Goal: Task Accomplishment & Management: Use online tool/utility

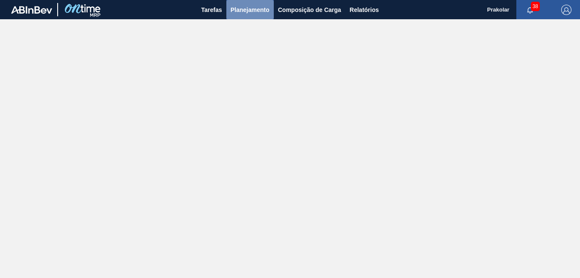
click at [260, 11] on span "Planejamento" at bounding box center [250, 10] width 39 height 10
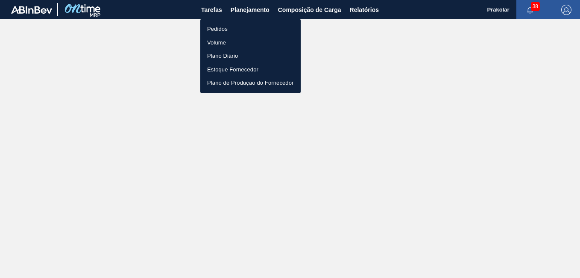
click at [247, 33] on li "Pedidos" at bounding box center [250, 29] width 100 height 14
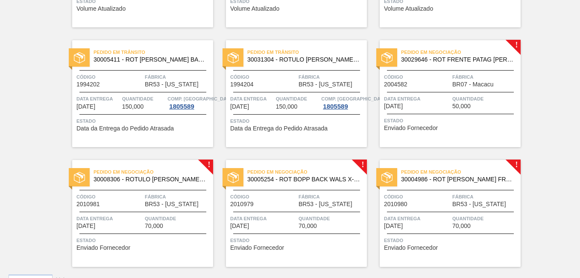
scroll to position [774, 0]
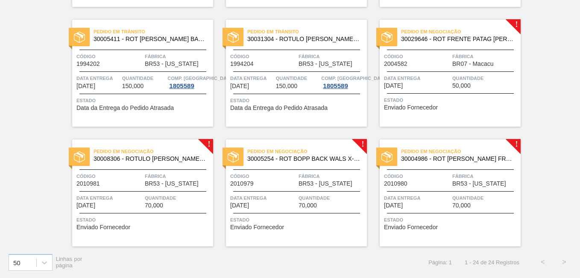
click at [175, 175] on span "Fábrica" at bounding box center [178, 176] width 66 height 9
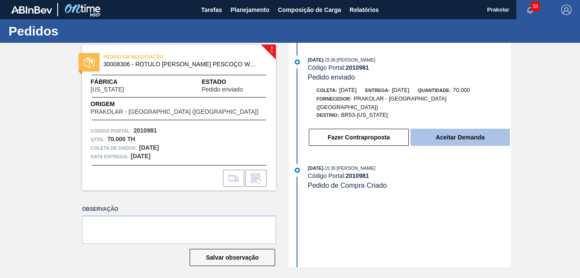
click at [431, 130] on button "Aceitar Demanda" at bounding box center [460, 137] width 100 height 17
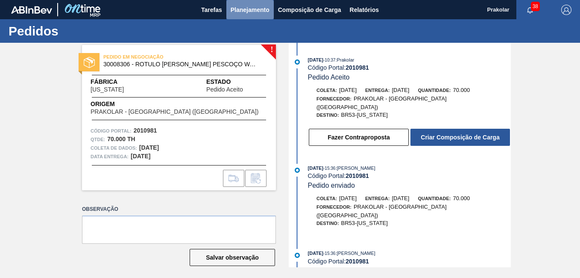
click at [242, 11] on span "Planejamento" at bounding box center [250, 10] width 39 height 10
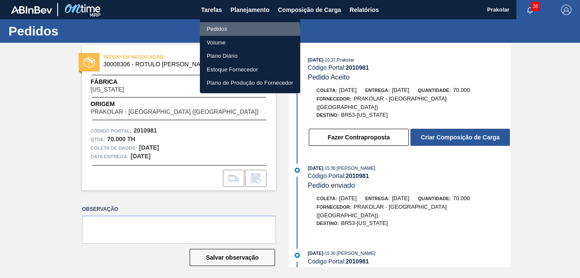
click at [235, 31] on li "Pedidos" at bounding box center [250, 29] width 100 height 14
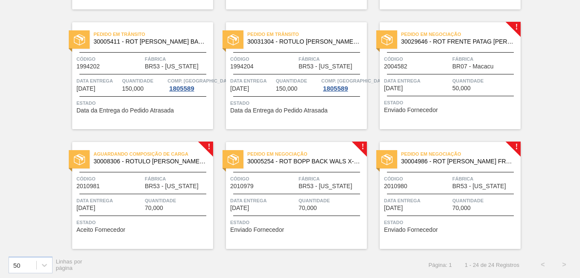
scroll to position [774, 0]
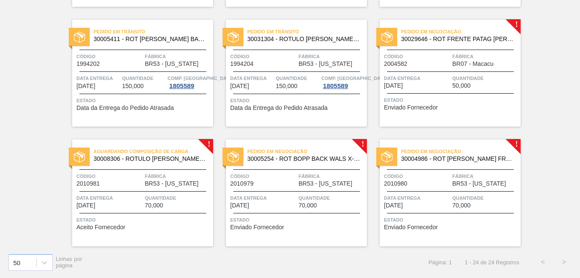
click at [294, 180] on span "Código" at bounding box center [263, 176] width 66 height 9
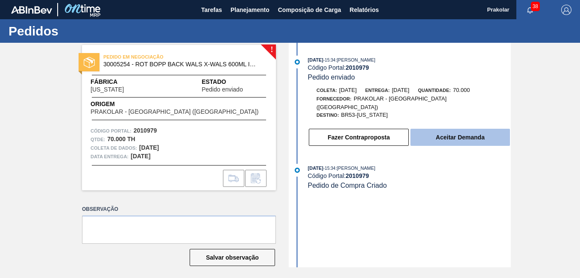
click at [460, 134] on button "Aceitar Demanda" at bounding box center [460, 137] width 100 height 17
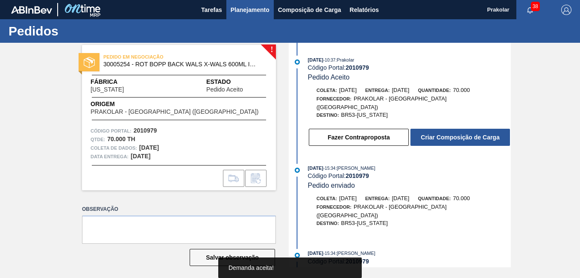
click at [255, 9] on span "Planejamento" at bounding box center [250, 10] width 39 height 10
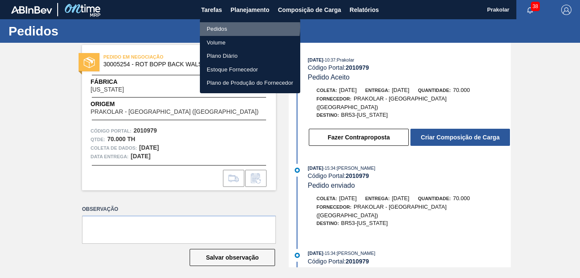
click at [243, 27] on li "Pedidos" at bounding box center [250, 29] width 100 height 14
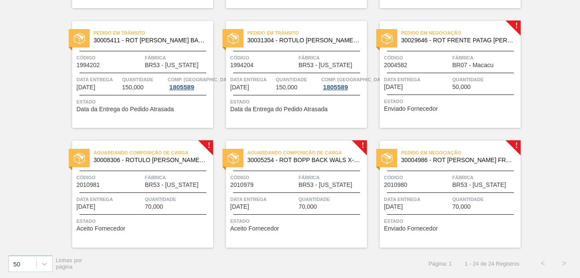
scroll to position [774, 0]
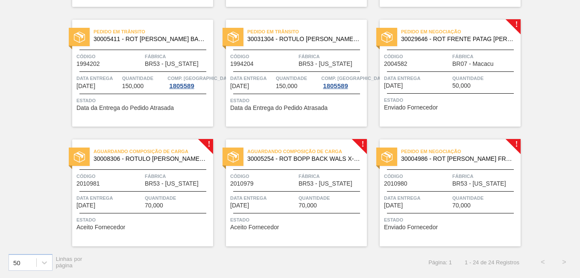
click at [460, 169] on div at bounding box center [450, 169] width 127 height 0
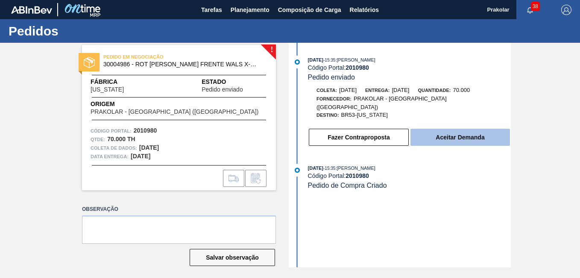
click at [470, 132] on button "Aceitar Demanda" at bounding box center [460, 137] width 100 height 17
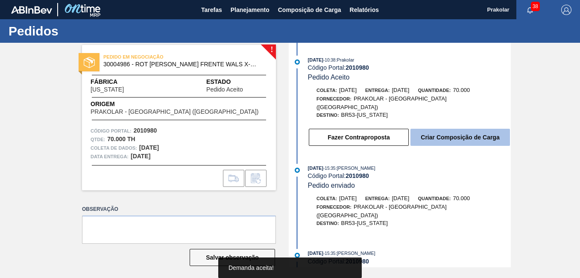
click at [476, 131] on button "Criar Composição de Carga" at bounding box center [460, 137] width 100 height 17
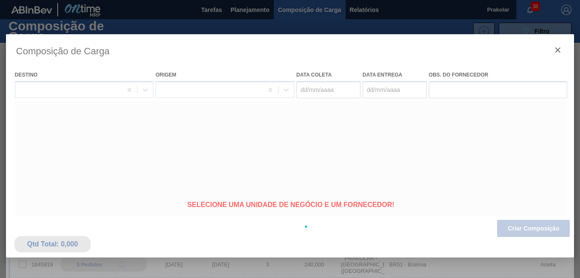
type coleta "[DATE]"
type entrega "[DATE]"
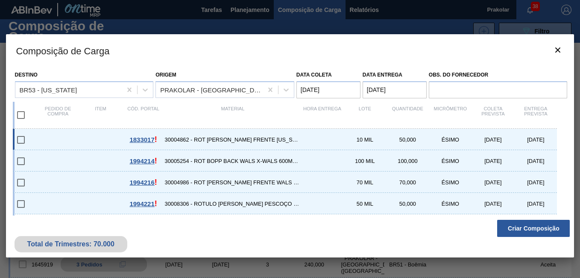
scroll to position [65, 0]
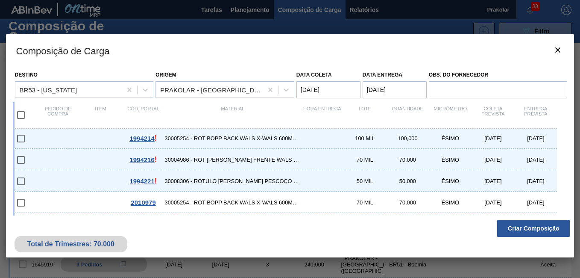
click at [20, 115] on input "checkbox" at bounding box center [21, 115] width 18 height 18
checkbox input "true"
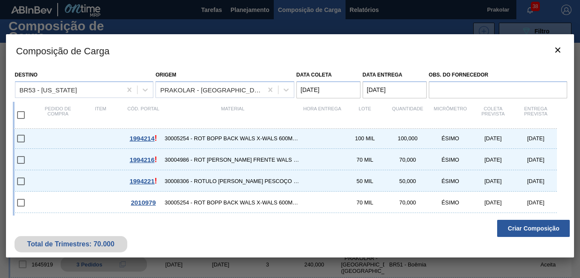
checkbox input "true"
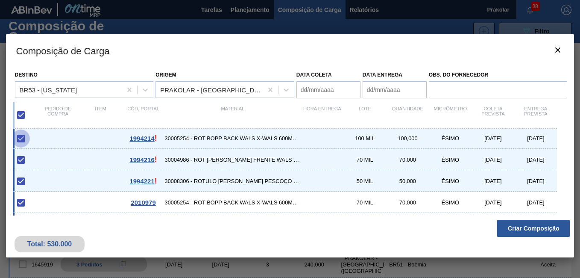
click at [21, 139] on input "checkbox" at bounding box center [21, 138] width 18 height 18
checkbox input "true"
click at [19, 158] on input "checkbox" at bounding box center [21, 160] width 18 height 18
checkbox input "true"
click at [19, 138] on input "checkbox" at bounding box center [21, 138] width 18 height 18
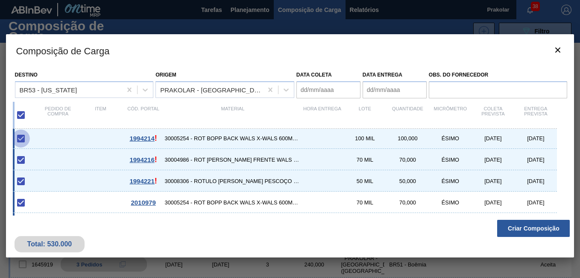
checkbox input "true"
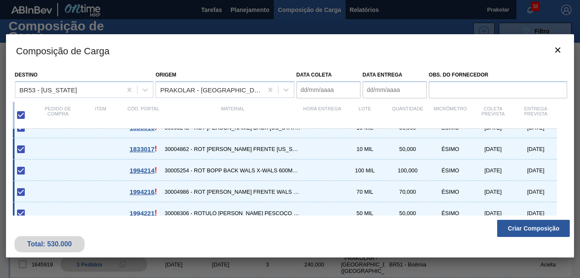
scroll to position [0, 0]
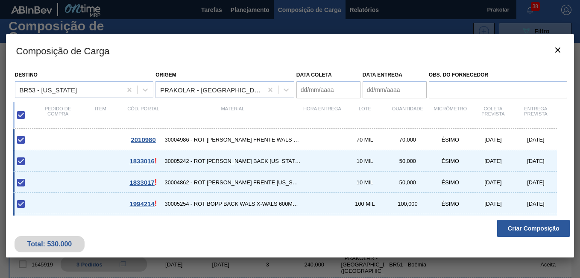
click at [34, 140] on div at bounding box center [27, 140] width 20 height 18
checkbox input "false"
click at [33, 138] on div at bounding box center [27, 140] width 20 height 18
checkbox input "true"
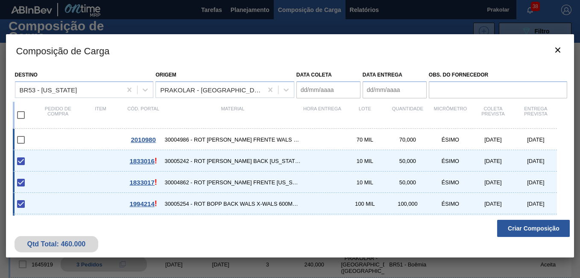
checkbox input "true"
click at [35, 161] on div at bounding box center [27, 161] width 20 height 18
checkbox input "false"
click at [34, 182] on div at bounding box center [27, 182] width 20 height 18
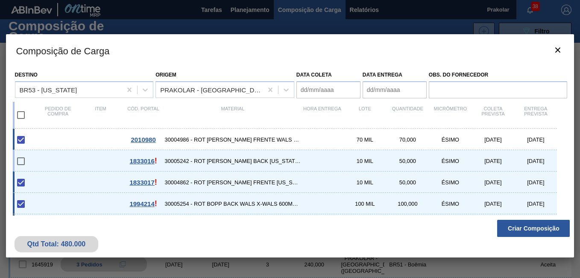
checkbox input "false"
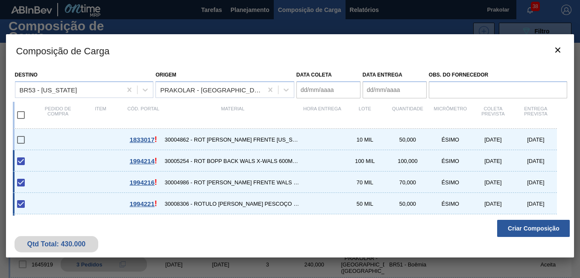
click at [36, 162] on div at bounding box center [27, 161] width 20 height 18
checkbox input "false"
click at [32, 182] on div at bounding box center [27, 182] width 20 height 18
checkbox input "false"
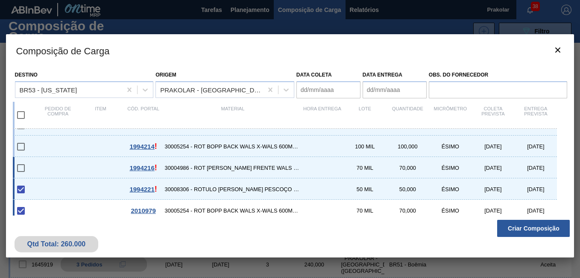
scroll to position [65, 0]
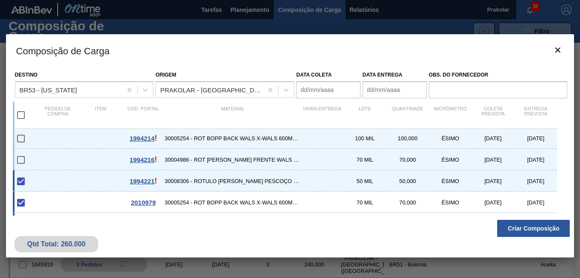
click at [37, 179] on div "1994221 ! 30008306 - ROTULO [PERSON_NAME] PESCOÇO WALS X-WALS 600ML 50 MIL 50,0…" at bounding box center [285, 180] width 545 height 21
type coleta "[DATE]"
type entrega "[DATE]"
checkbox input "false"
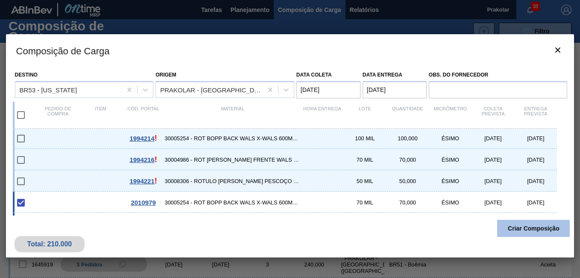
click at [519, 231] on button "Criar Composição" at bounding box center [533, 228] width 73 height 17
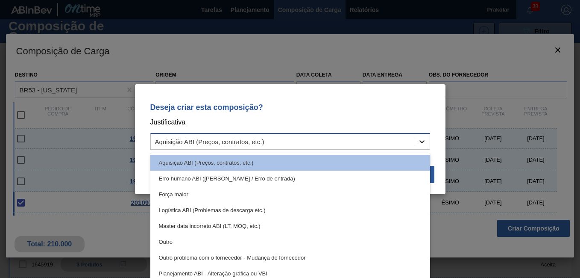
click at [423, 144] on icon at bounding box center [422, 141] width 9 height 9
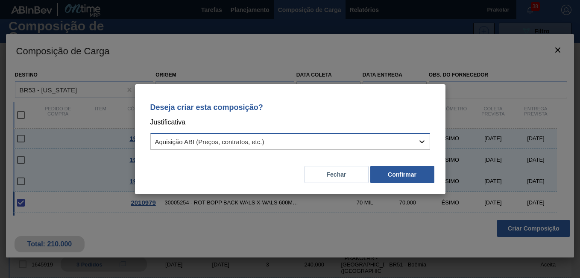
click at [423, 144] on icon at bounding box center [422, 141] width 9 height 9
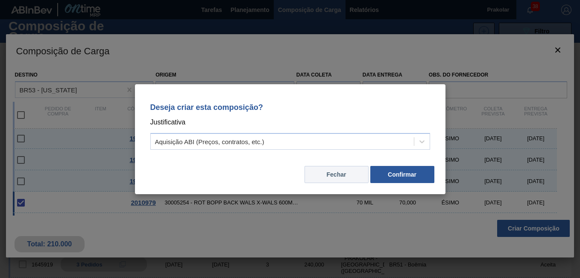
click at [363, 174] on button "Fechar" at bounding box center [337, 174] width 64 height 17
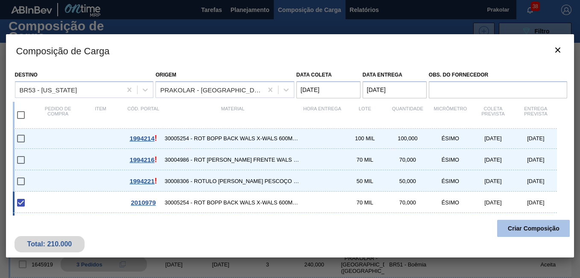
click at [545, 228] on button "Criar Composição" at bounding box center [533, 228] width 73 height 17
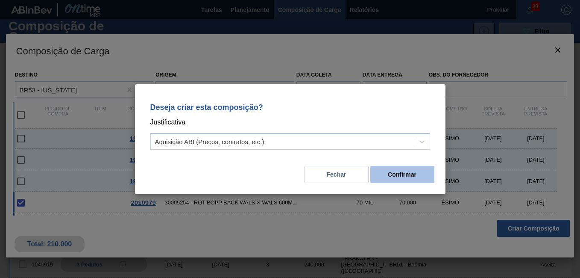
click at [393, 176] on button "Confirmar" at bounding box center [402, 174] width 64 height 17
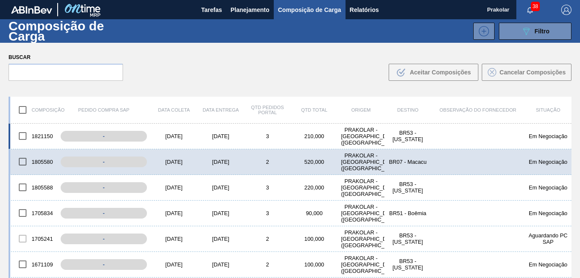
click at [338, 141] on div "PRAKOLAR - [GEOGRAPHIC_DATA] ([GEOGRAPHIC_DATA])" at bounding box center [361, 135] width 47 height 19
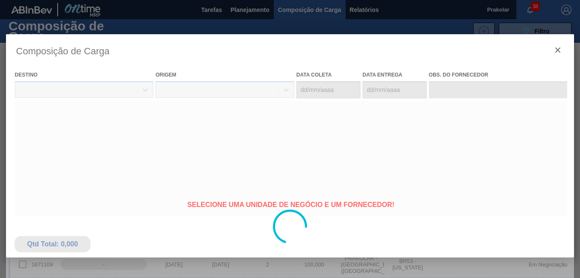
type coleta "[DATE]"
type entrega "[DATE]"
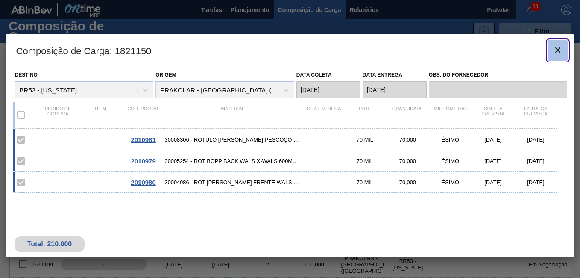
click at [561, 50] on icon "botão de ícone" at bounding box center [558, 50] width 10 height 10
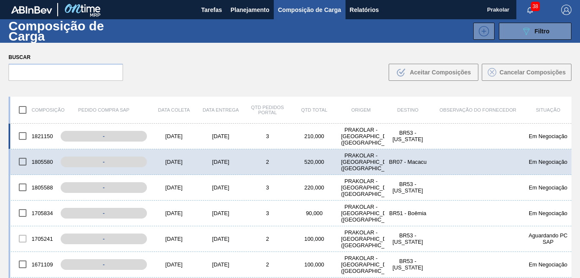
click at [339, 139] on div "PRAKOLAR - [GEOGRAPHIC_DATA] ([GEOGRAPHIC_DATA])" at bounding box center [361, 135] width 47 height 19
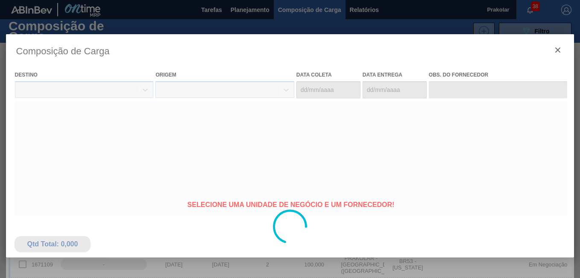
type coleta "[DATE]"
type entrega "[DATE]"
